Goal: Task Accomplishment & Management: Manage account settings

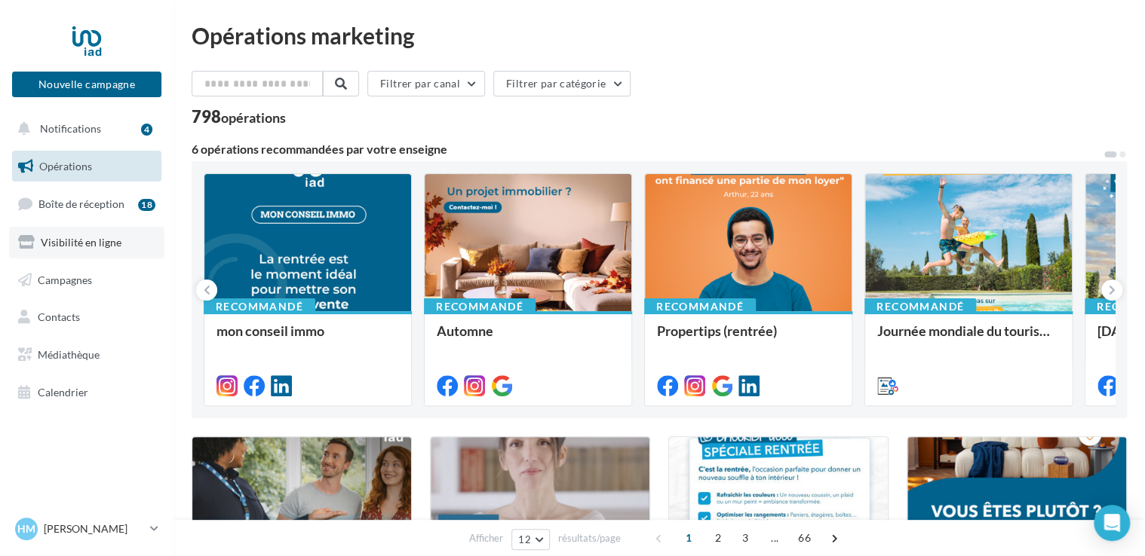
click at [102, 241] on span "Visibilité en ligne" at bounding box center [81, 242] width 81 height 13
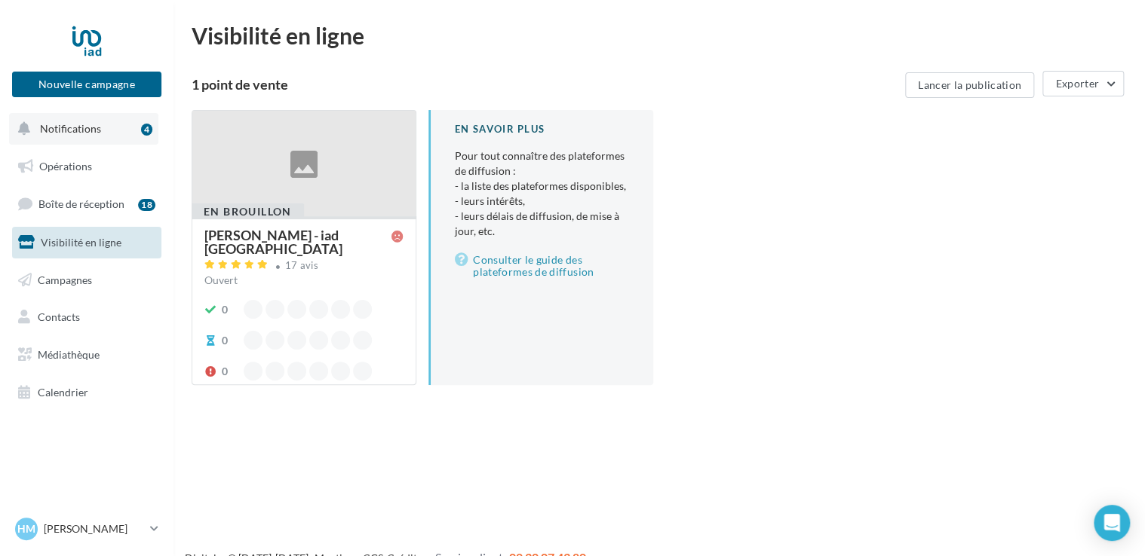
click at [98, 143] on button "Notifications 4" at bounding box center [83, 129] width 149 height 32
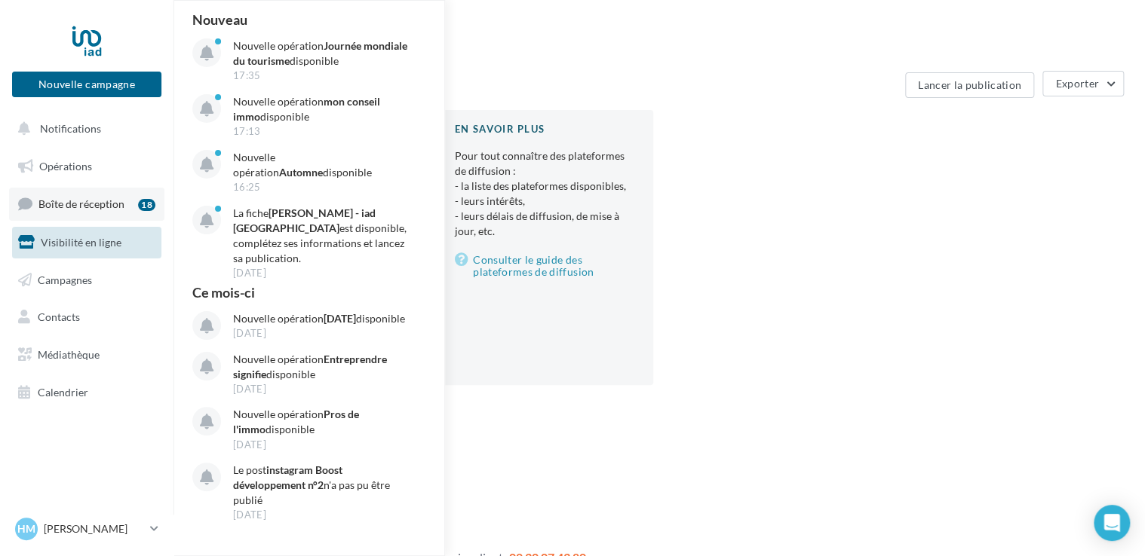
click at [98, 204] on span "Boîte de réception" at bounding box center [81, 204] width 86 height 13
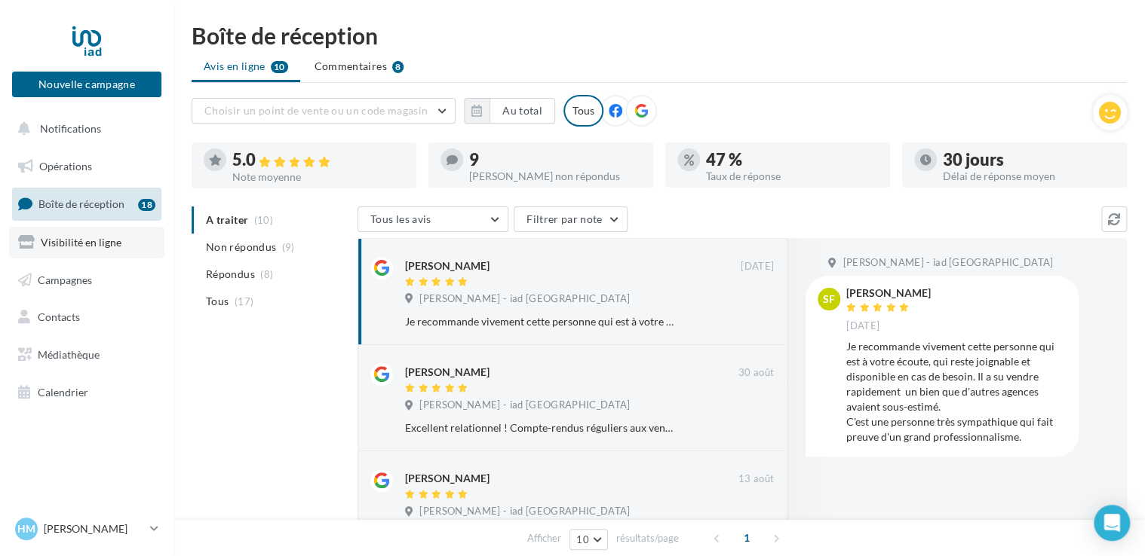
click at [75, 244] on span "Visibilité en ligne" at bounding box center [81, 242] width 81 height 13
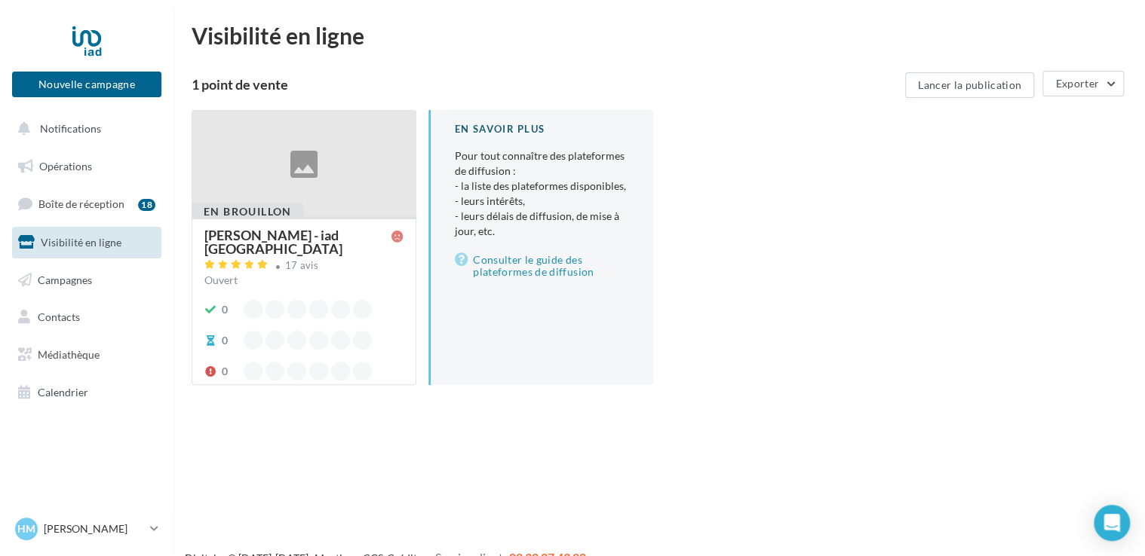
click at [263, 192] on div at bounding box center [303, 164] width 223 height 107
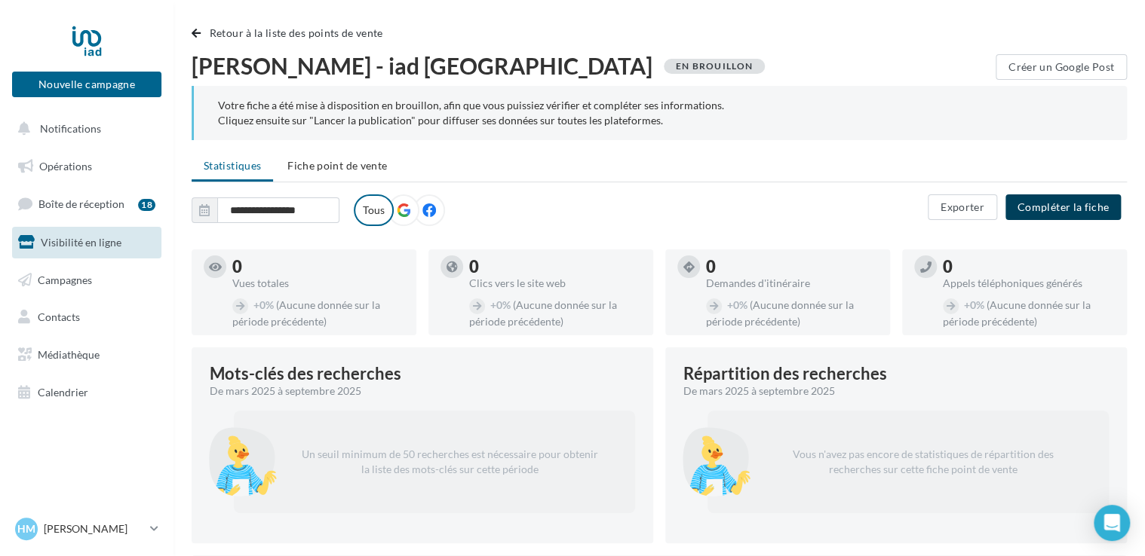
click at [1085, 214] on button "Compléter la fiche" at bounding box center [1062, 208] width 115 height 26
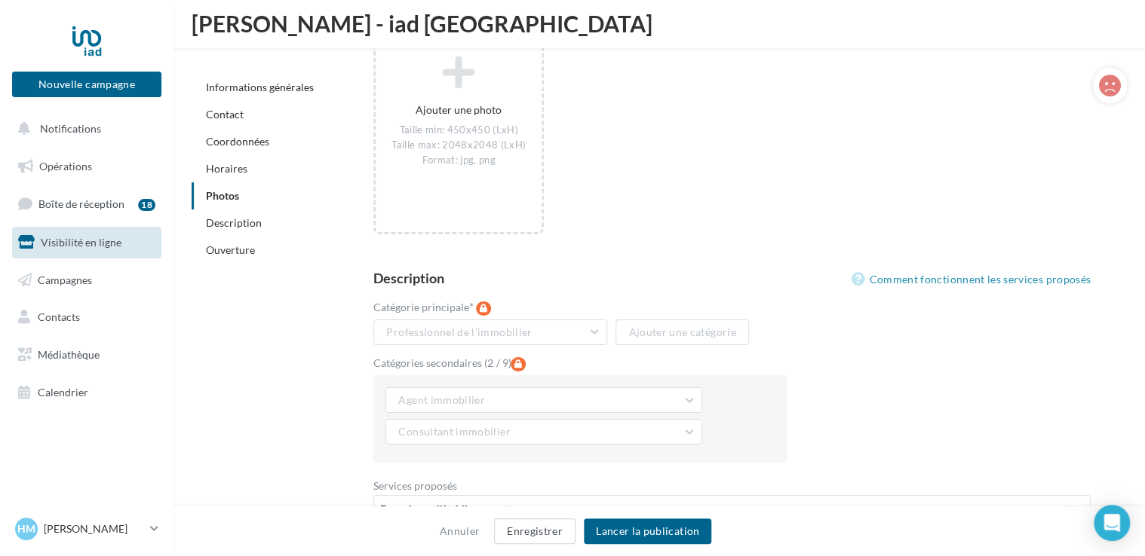
scroll to position [2555, 0]
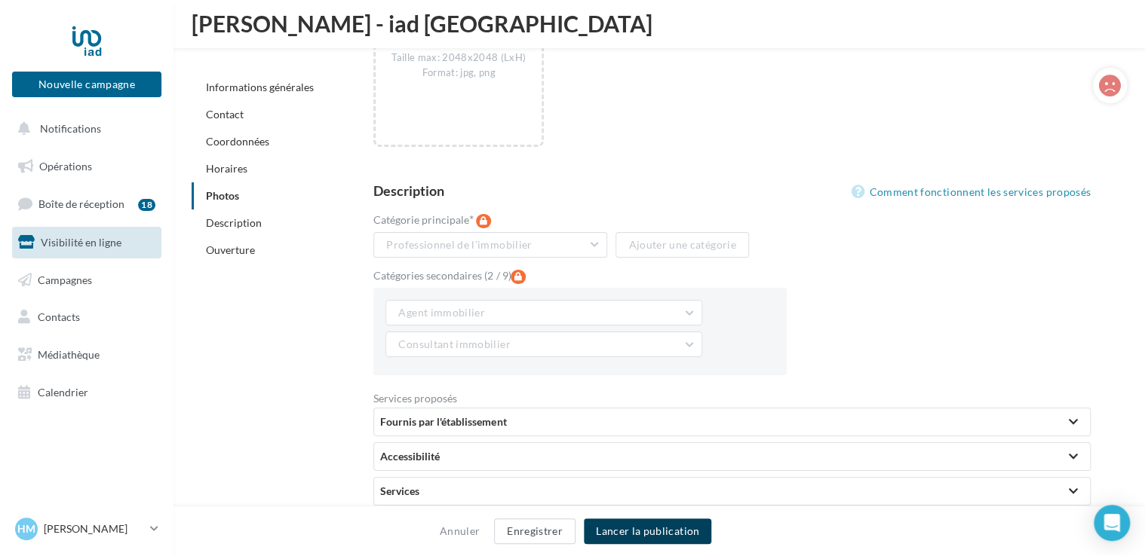
click at [663, 529] on button "Lancer la publication" at bounding box center [647, 532] width 127 height 26
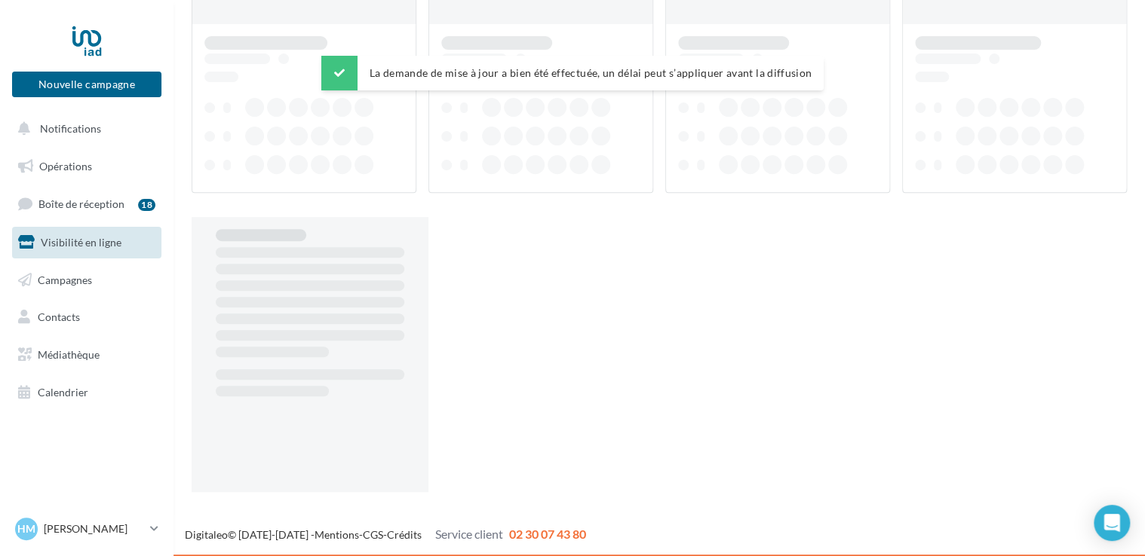
scroll to position [24, 0]
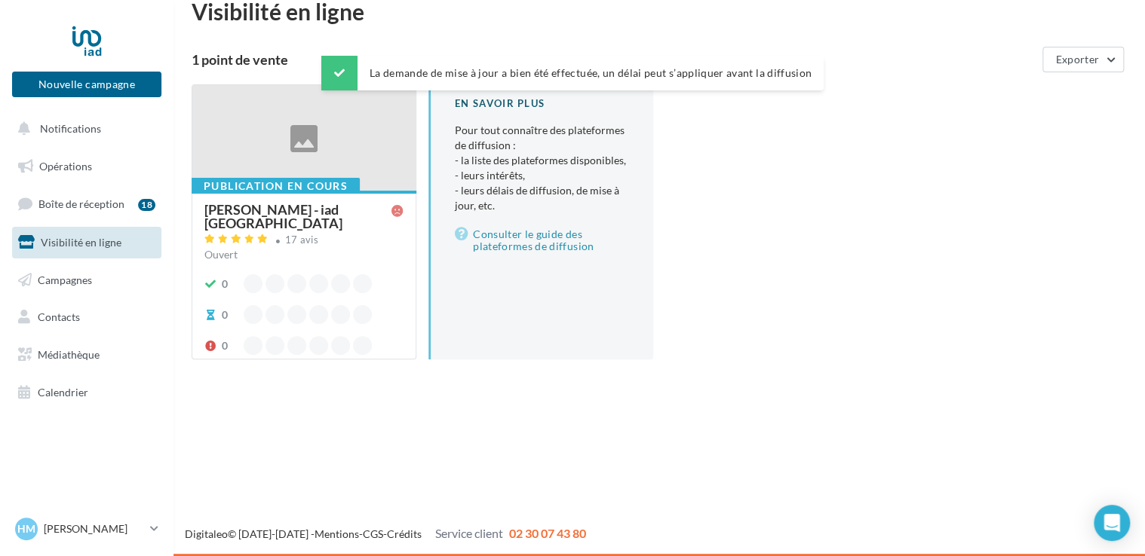
click at [308, 131] on div at bounding box center [303, 138] width 223 height 107
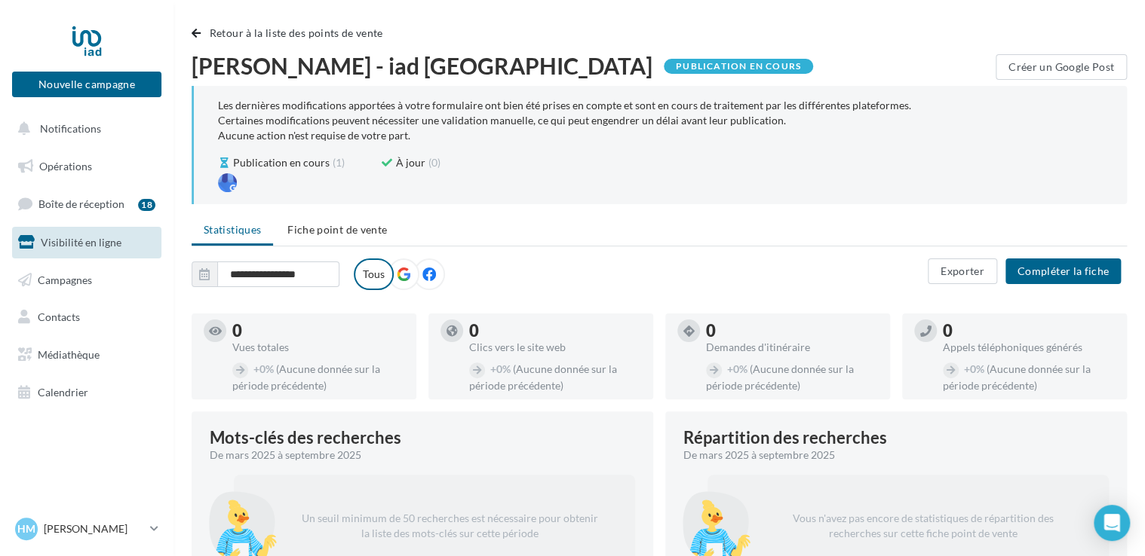
scroll to position [784, 0]
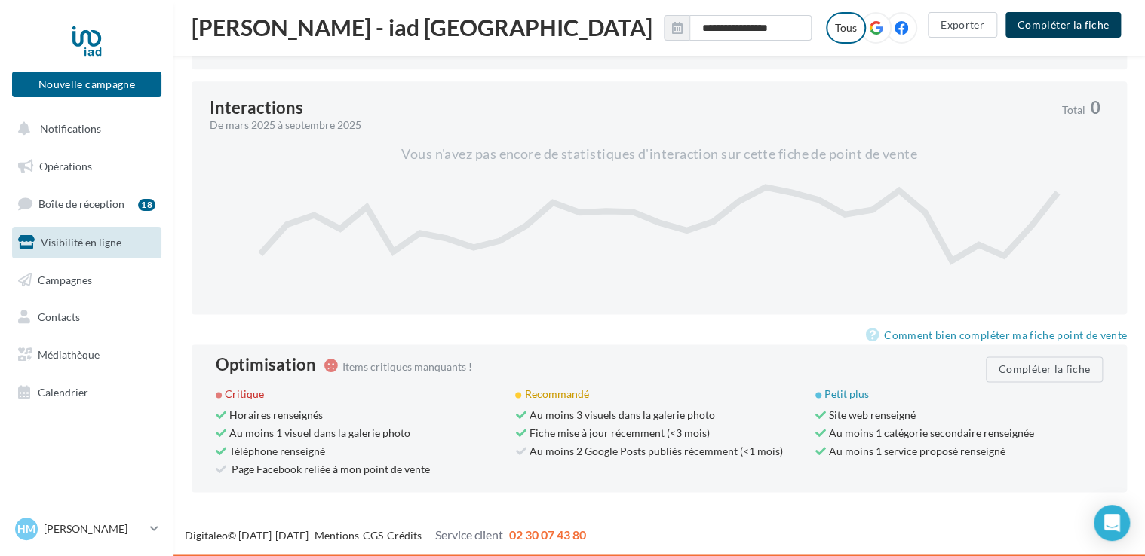
click at [1044, 17] on button "Compléter la fiche" at bounding box center [1062, 25] width 115 height 26
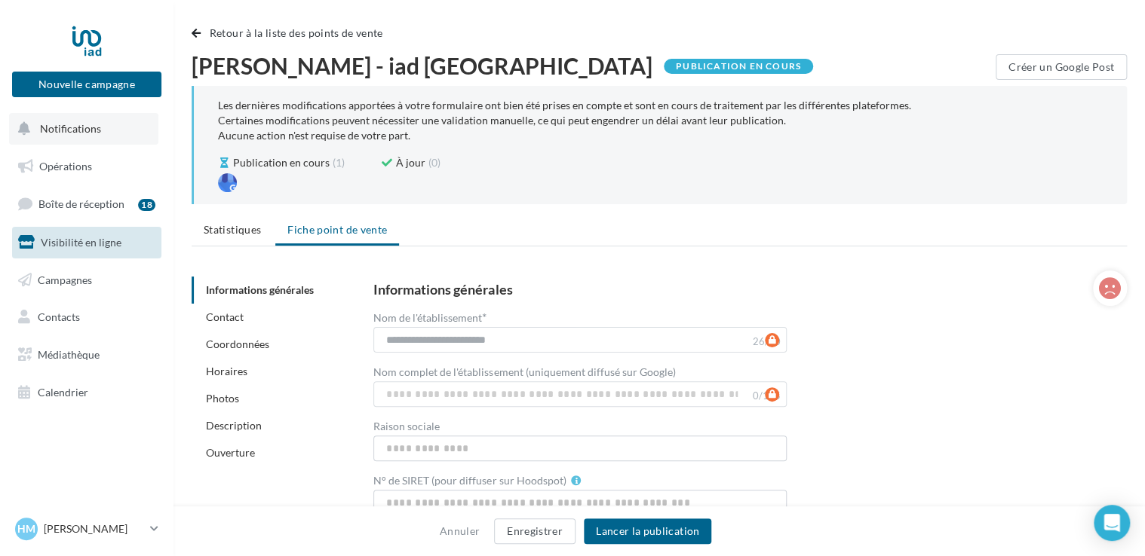
click at [77, 132] on span "Notifications" at bounding box center [70, 128] width 61 height 13
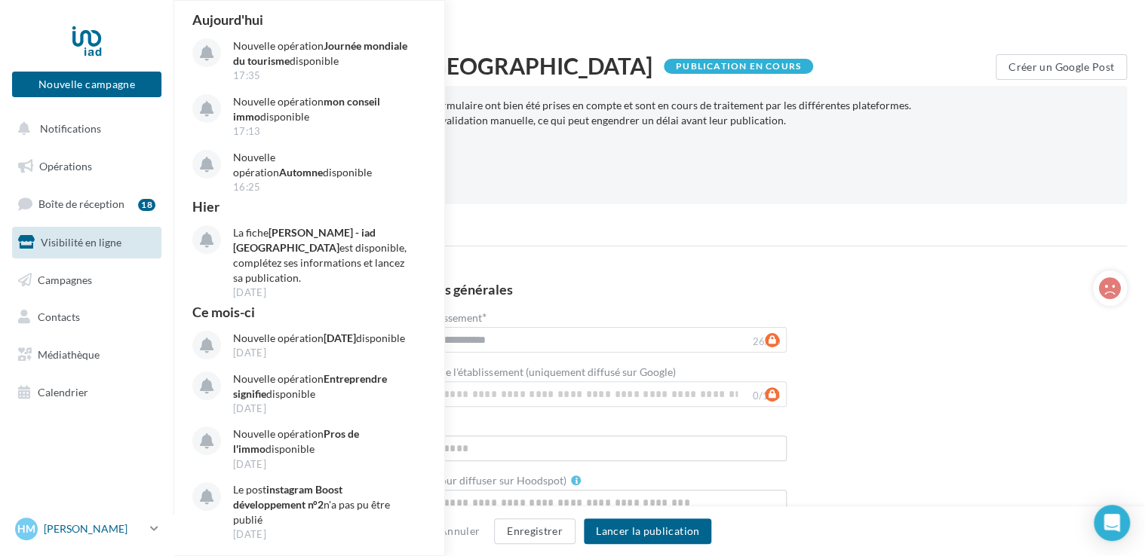
click at [114, 527] on p "[PERSON_NAME]" at bounding box center [94, 529] width 100 height 15
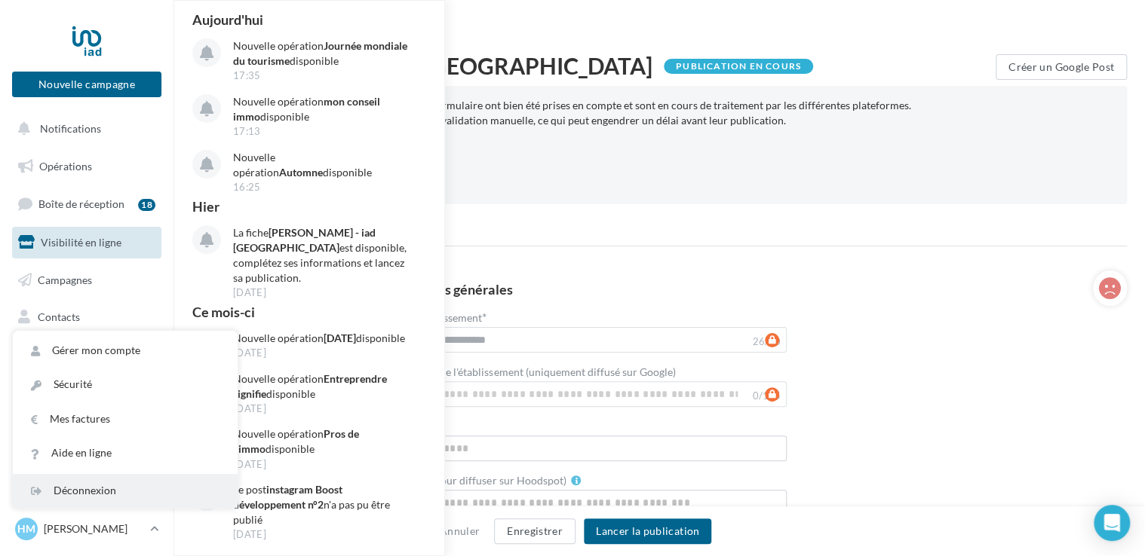
click at [87, 491] on div "Déconnexion" at bounding box center [125, 491] width 225 height 34
